Goal: Check status: Check status

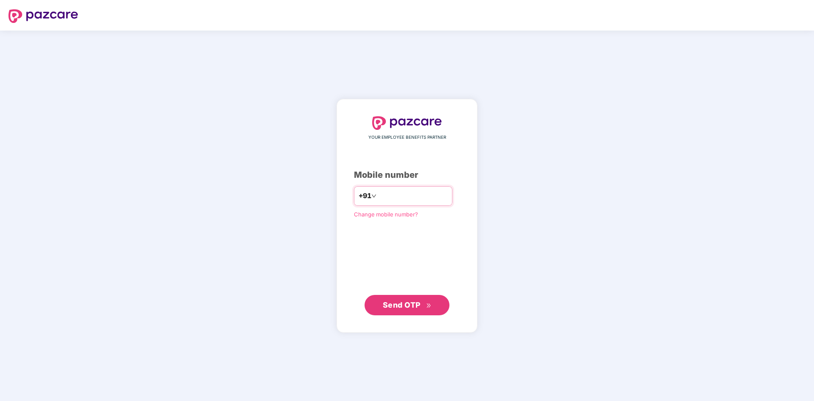
type input "*"
type input "**********"
click at [399, 303] on span "Send OTP" at bounding box center [402, 304] width 38 height 9
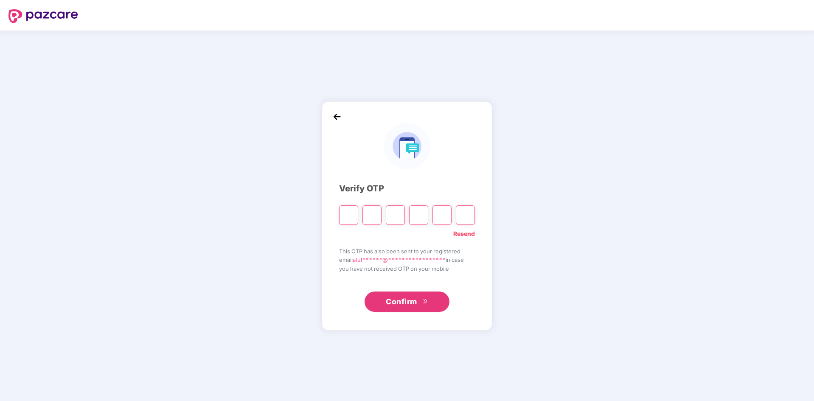
type input "*"
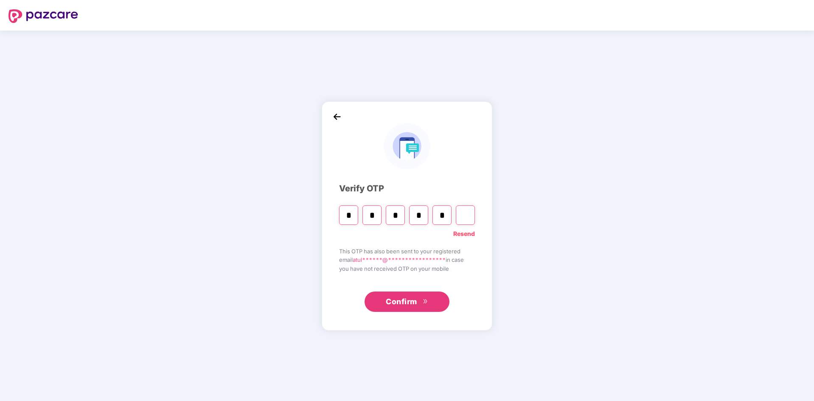
type input "*"
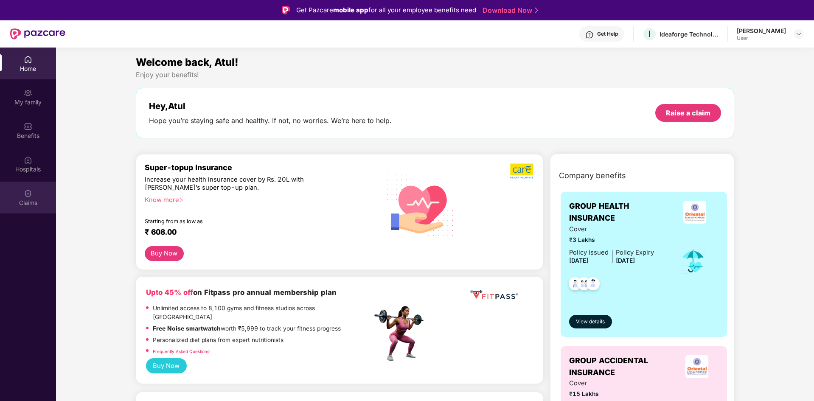
click at [25, 199] on div "Claims" at bounding box center [28, 203] width 56 height 8
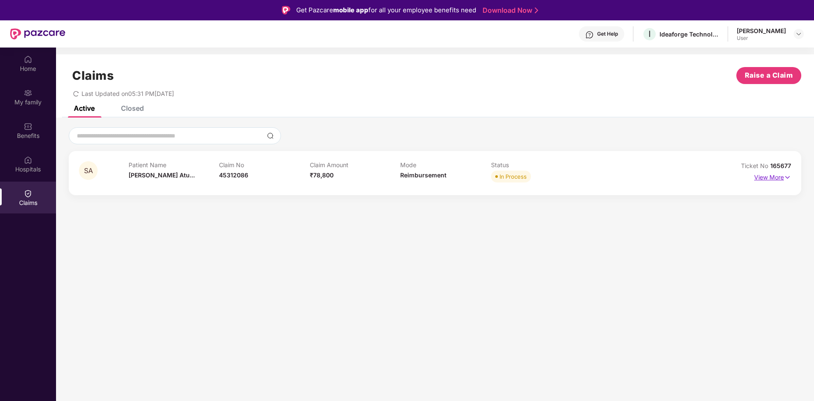
click at [774, 180] on p "View More" at bounding box center [772, 176] width 37 height 11
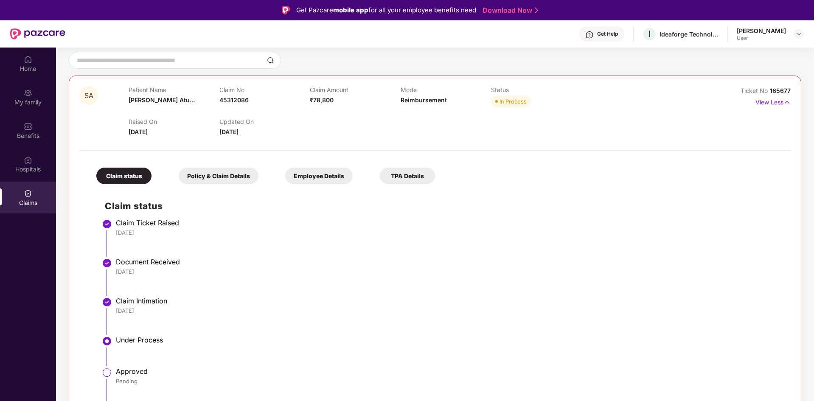
scroll to position [48, 0]
